Goal: Task Accomplishment & Management: Use online tool/utility

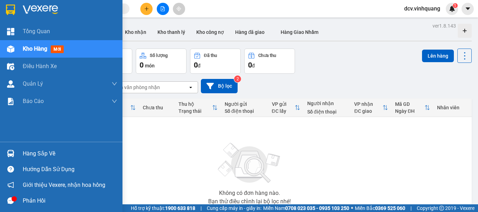
click at [0, 154] on div "Hàng sắp về" at bounding box center [61, 154] width 122 height 16
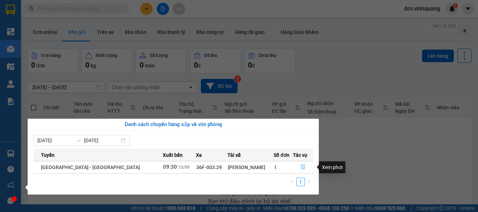
click at [301, 167] on icon "file-done" at bounding box center [303, 167] width 5 height 5
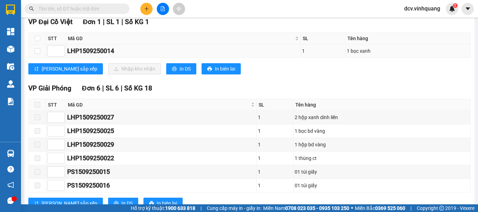
scroll to position [315, 0]
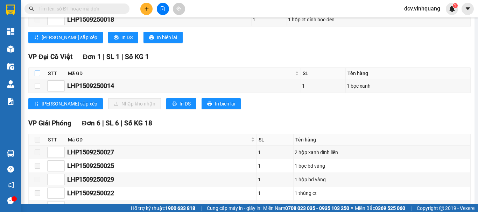
click at [37, 76] on input "checkbox" at bounding box center [38, 74] width 6 height 6
checkbox input "true"
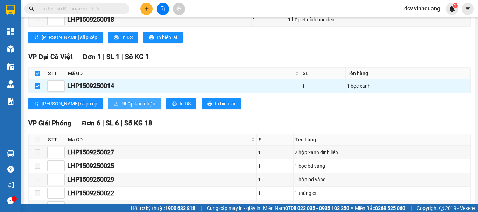
click at [121, 108] on span "Nhập kho nhận" at bounding box center [138, 104] width 34 height 8
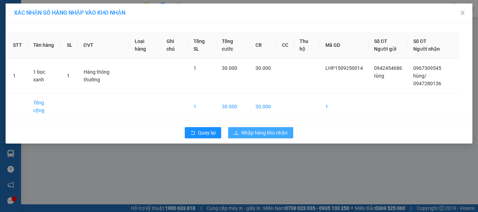
click at [266, 129] on span "Nhập hàng kho nhận" at bounding box center [264, 133] width 46 height 8
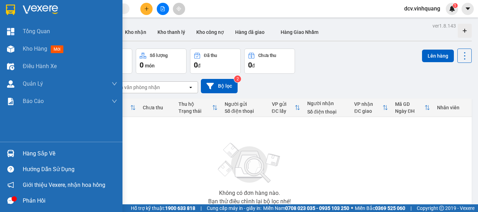
click at [14, 153] on div at bounding box center [11, 154] width 12 height 12
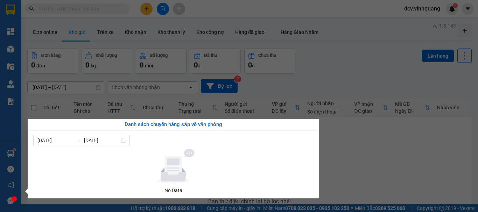
drag, startPoint x: 180, startPoint y: 173, endPoint x: 192, endPoint y: 174, distance: 13.0
click at [180, 173] on icon at bounding box center [173, 170] width 25 height 23
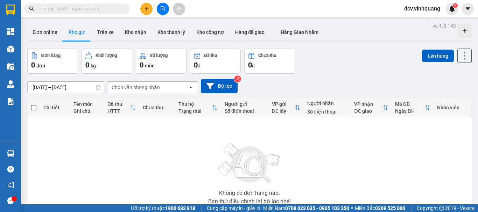
click at [356, 168] on section "Kết quả tìm kiếm ( 0 ) Bộ lọc No Data dcv.vinhquang 1 Tổng Quan Kho hàng mới Đi…" at bounding box center [239, 106] width 478 height 212
click at [129, 36] on button "Kho nhận" at bounding box center [135, 32] width 33 height 17
